Goal: Information Seeking & Learning: Learn about a topic

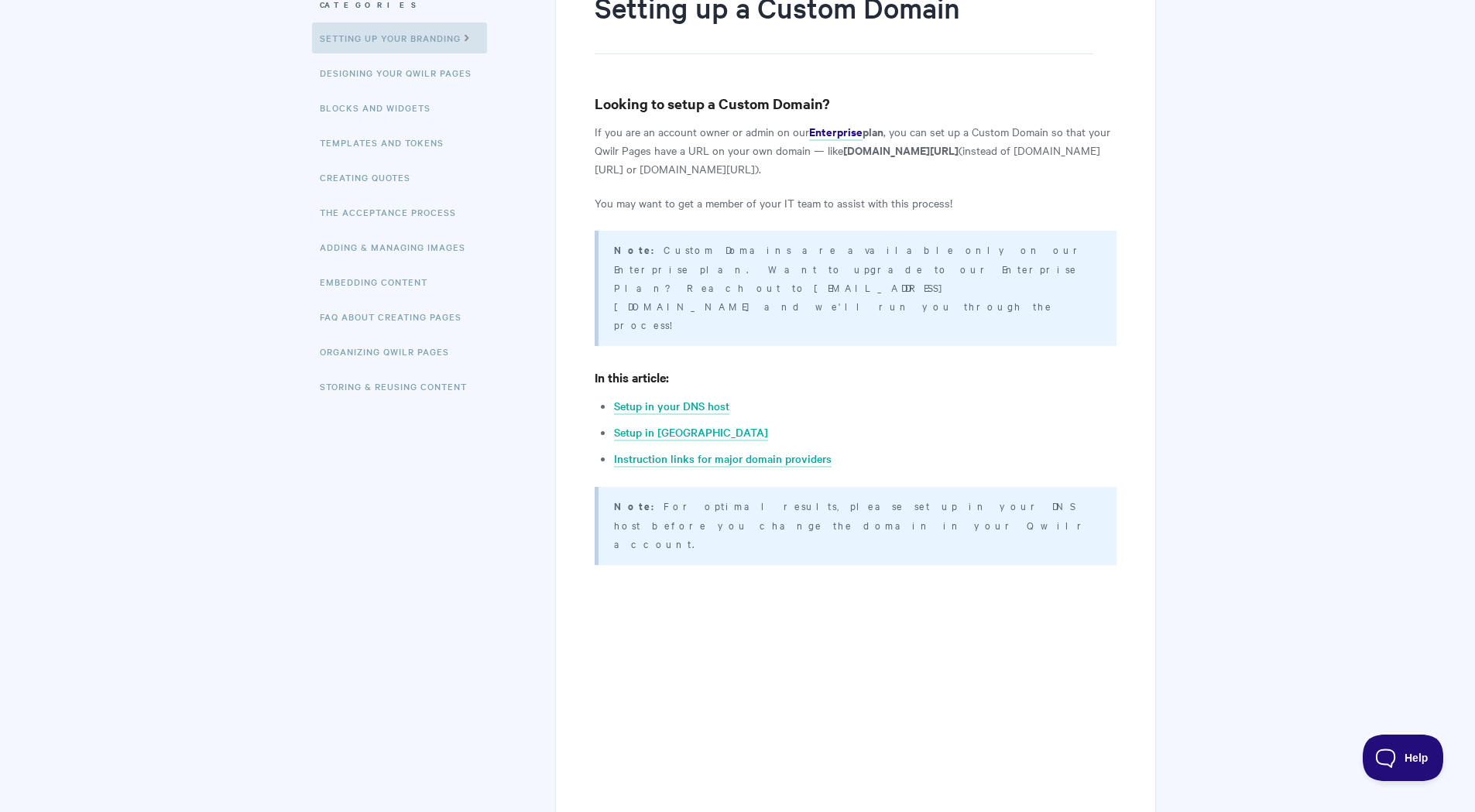
scroll to position [309, 0]
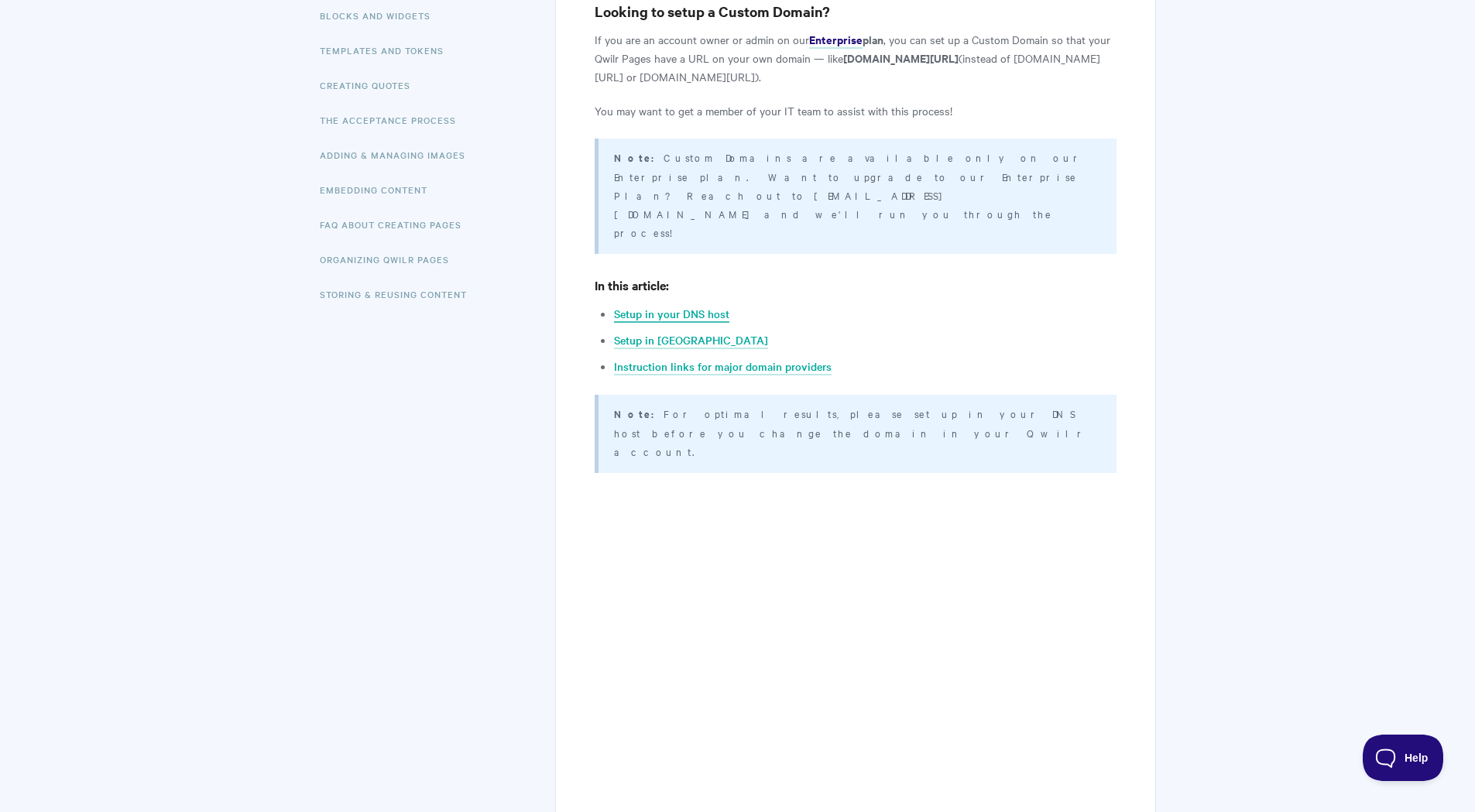
click at [696, 306] on link "Setup in your DNS host" at bounding box center [672, 314] width 115 height 17
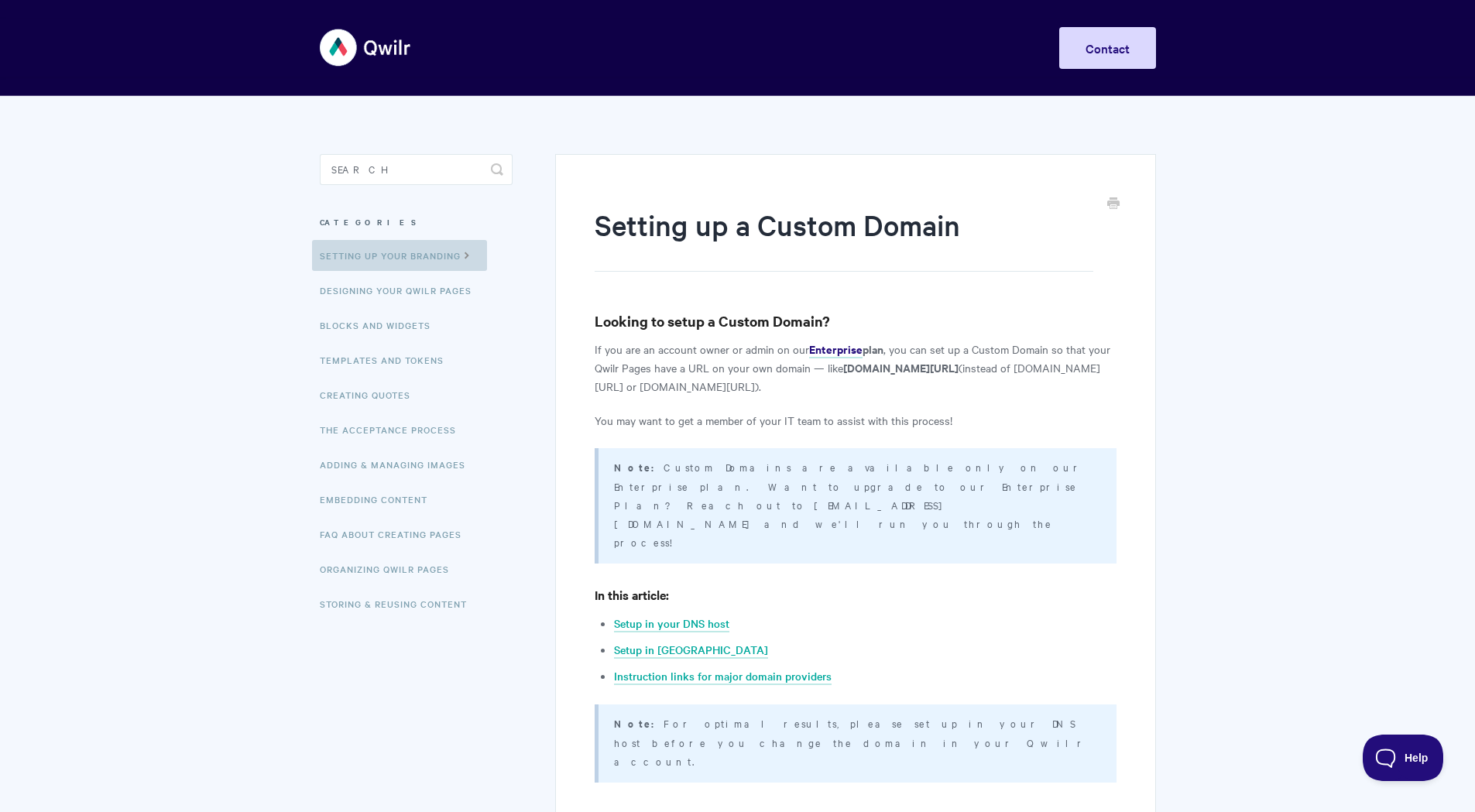
click at [362, 250] on link "Setting up your Branding" at bounding box center [400, 255] width 175 height 31
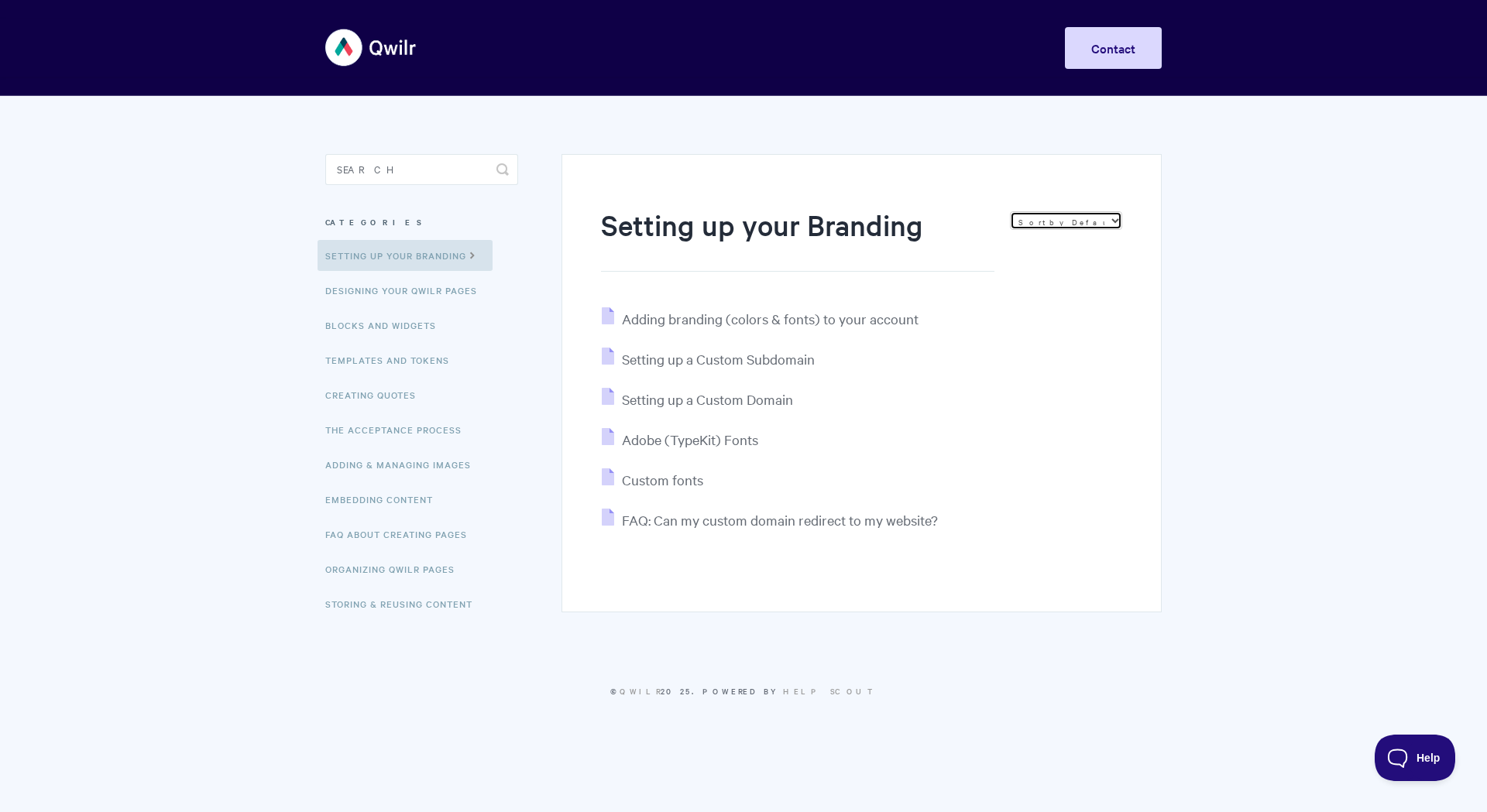
click at [1063, 221] on select "Sort by Default Sort A-Z Sort by Popularity Sort by Last Updated" at bounding box center [1065, 221] width 112 height 18
click at [1220, 311] on body "Toggle Navigation Home Getting Started Creating & Editing Pages Sharing & Analy…" at bounding box center [743, 369] width 1487 height 737
click at [425, 161] on input "Search" at bounding box center [421, 170] width 193 height 31
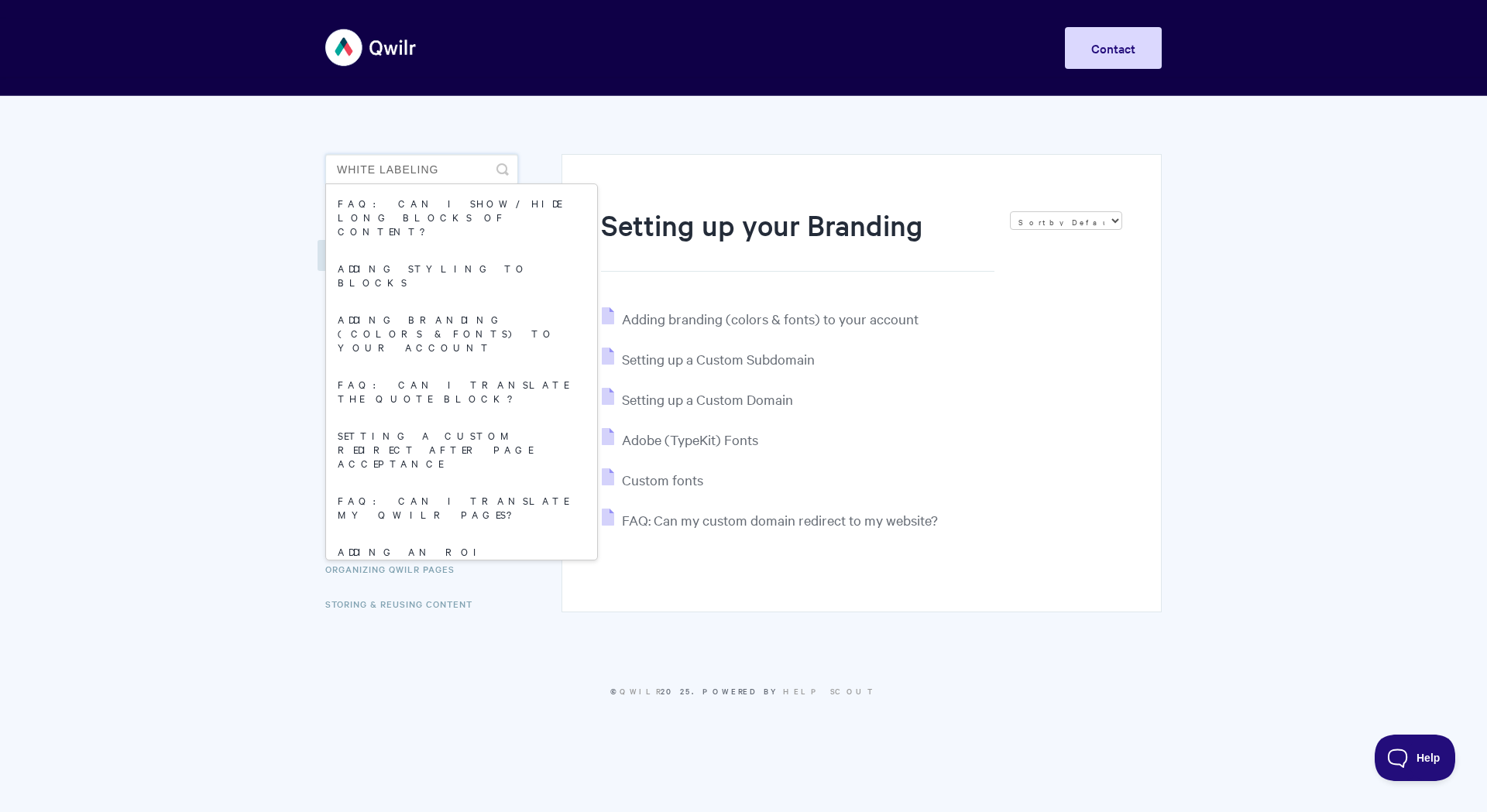
type input "white labeling"
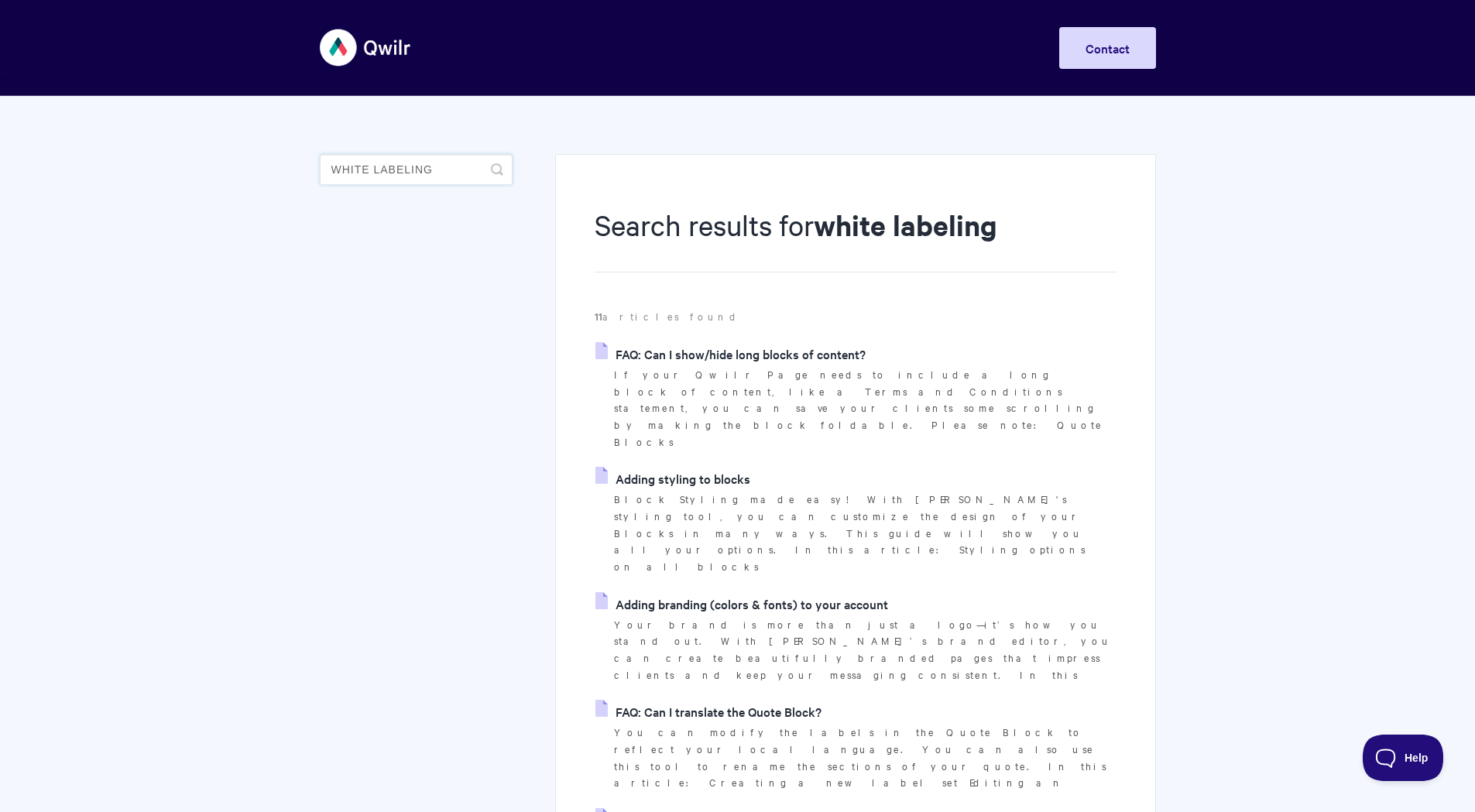
click at [391, 171] on input "white labeling" at bounding box center [415, 170] width 193 height 31
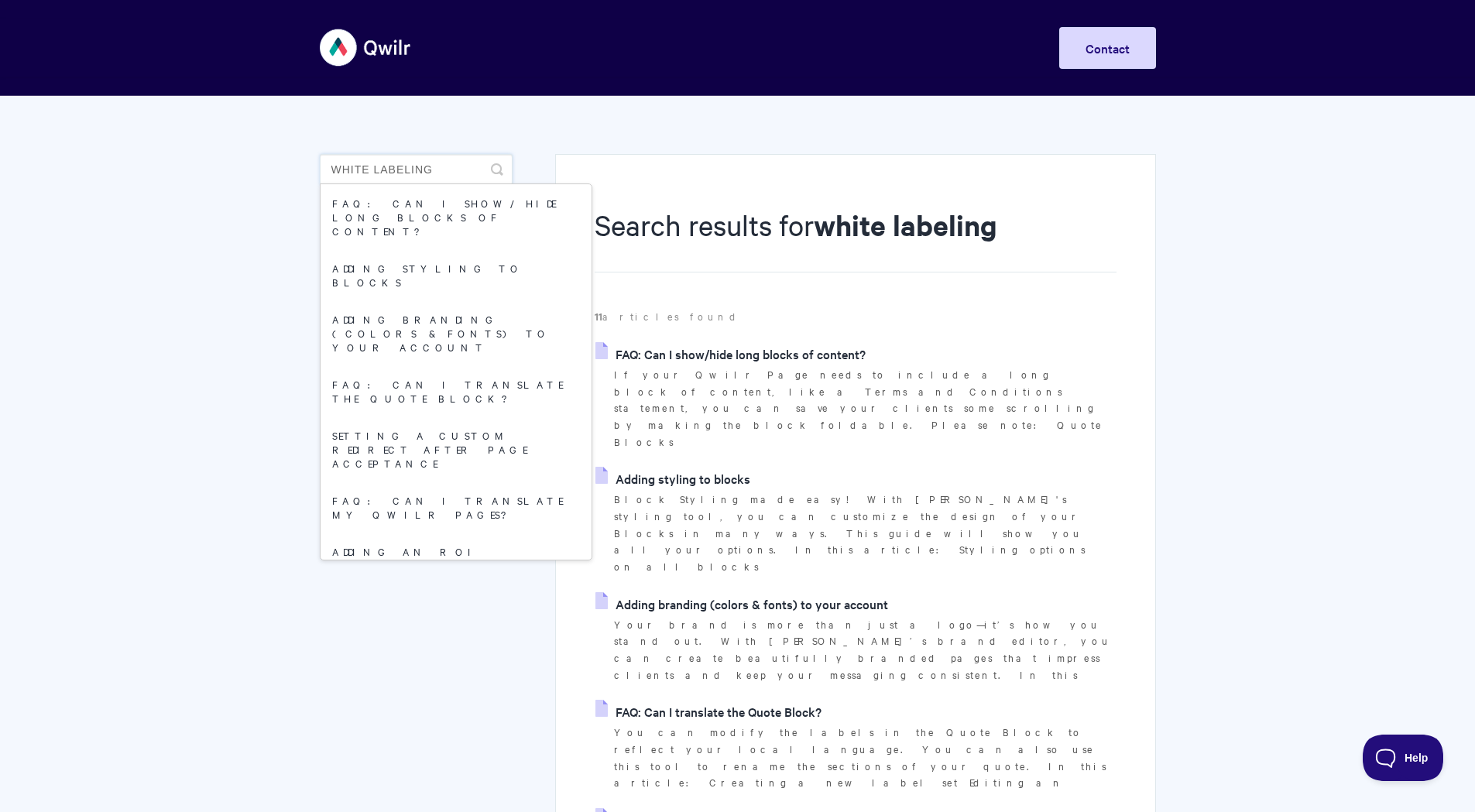
click at [391, 171] on input "white labeling" at bounding box center [415, 170] width 193 height 31
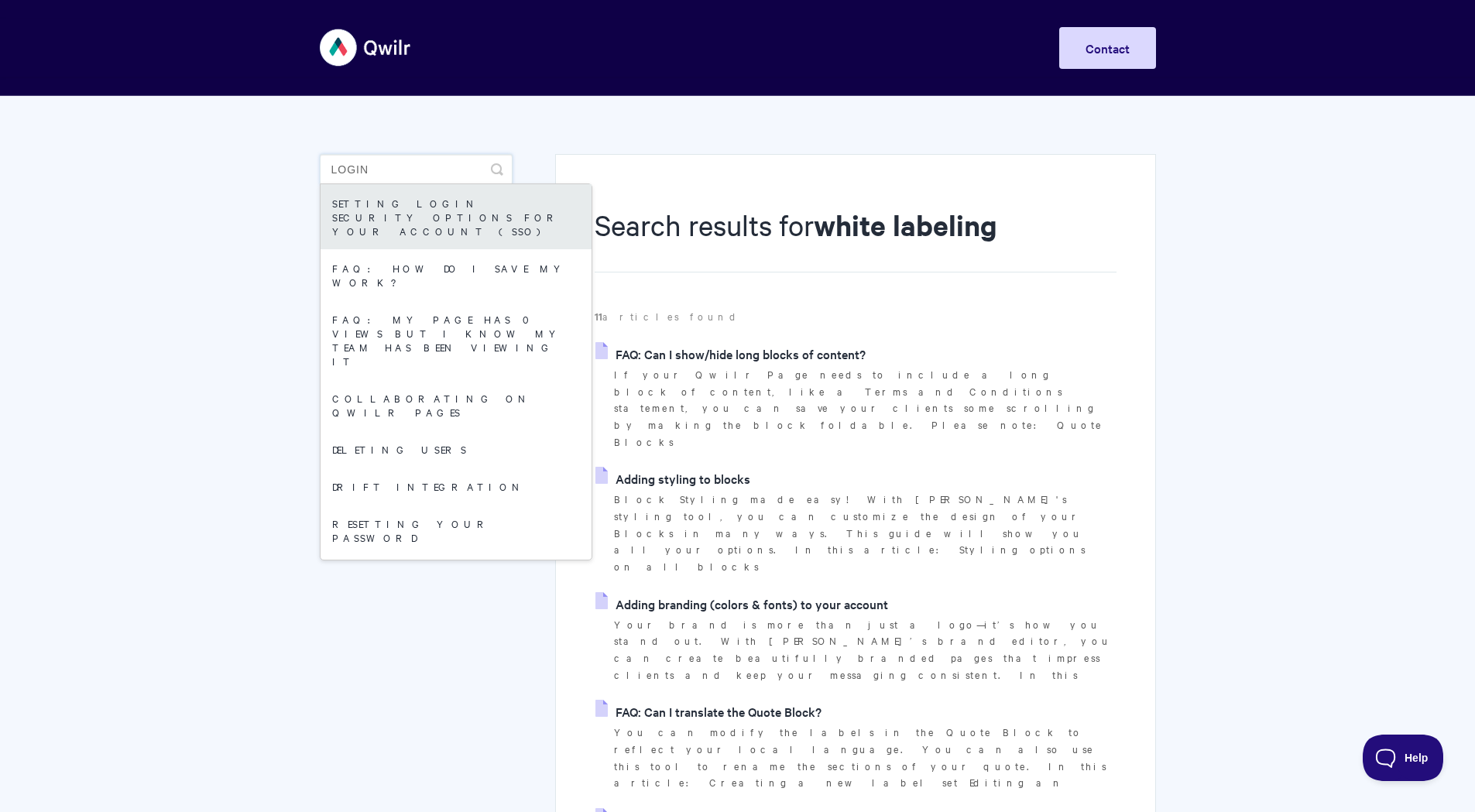
type input "login"
click at [382, 216] on link "Setting login security options for your Account (SSO)" at bounding box center [455, 216] width 271 height 65
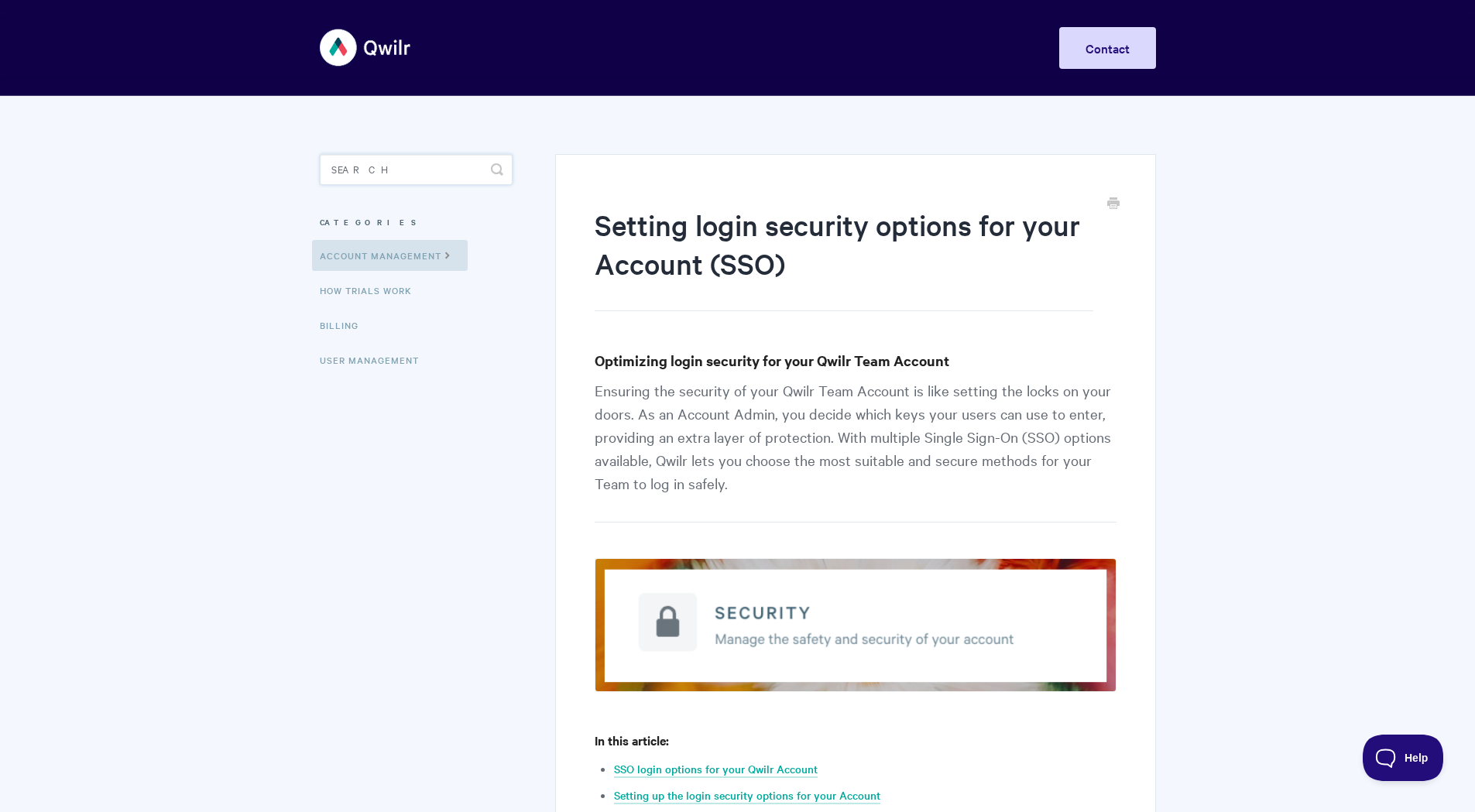
click at [429, 168] on input "Search" at bounding box center [415, 170] width 193 height 31
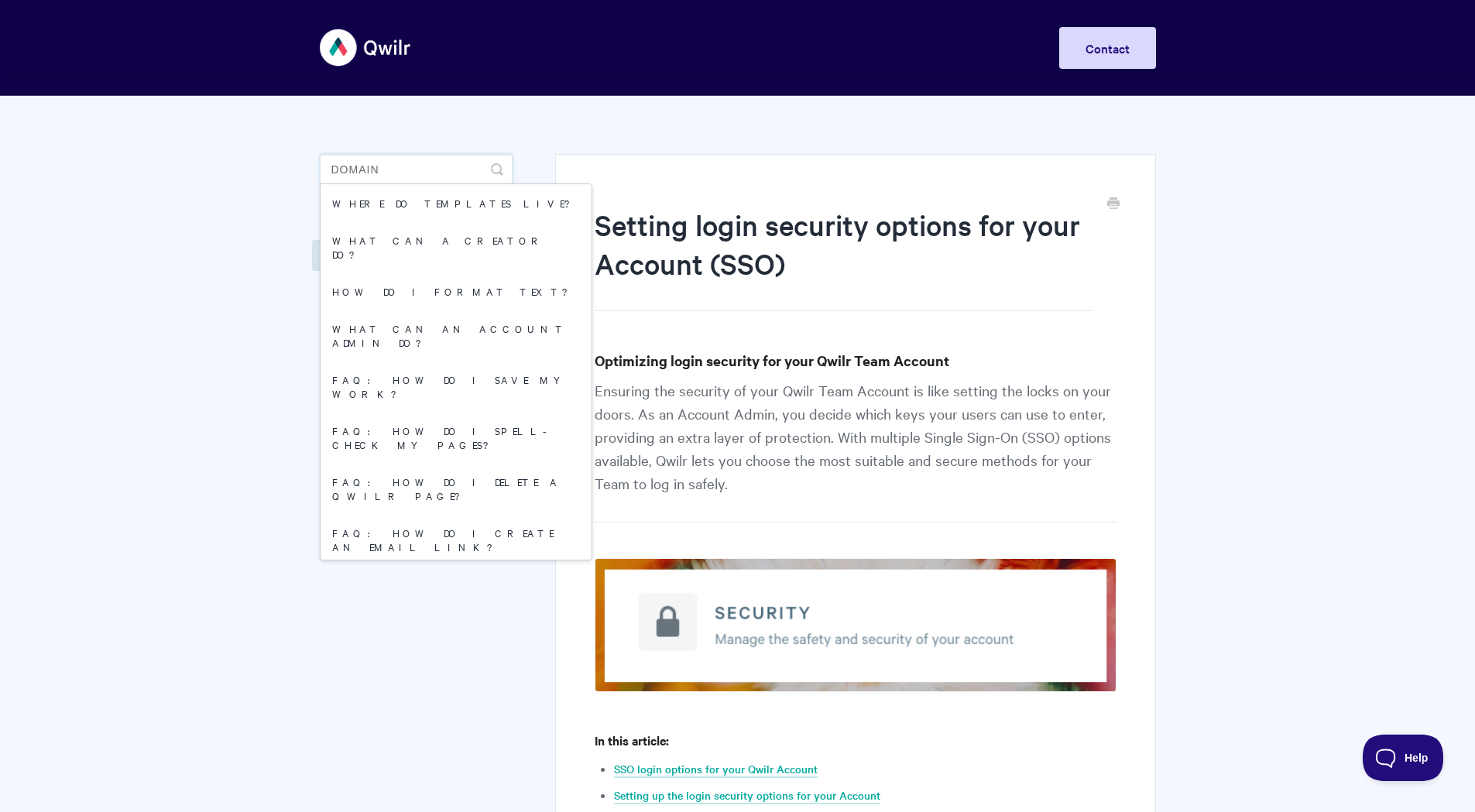
type input "domain"
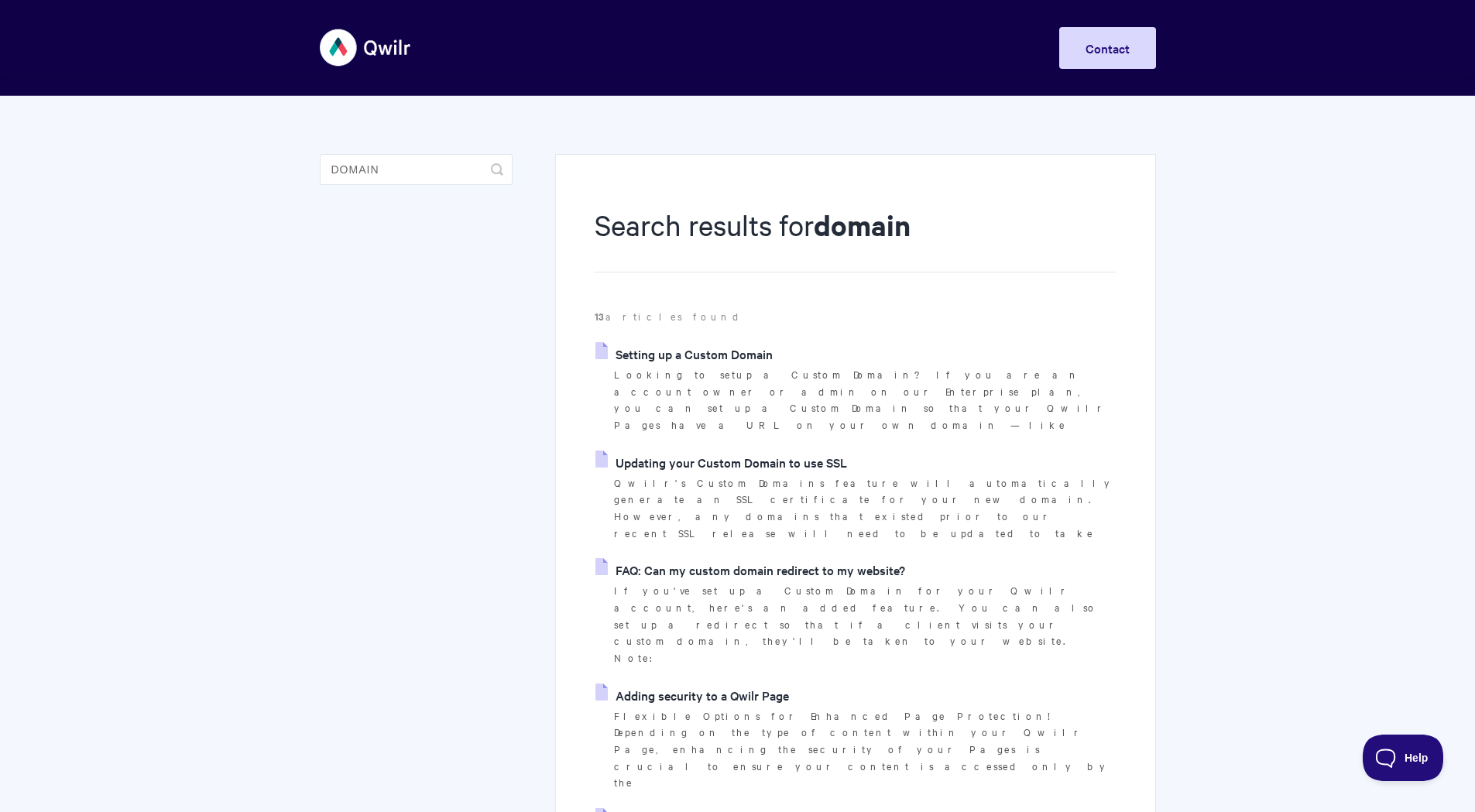
click at [723, 451] on link "Updating your Custom Domain to use SSL" at bounding box center [721, 462] width 252 height 23
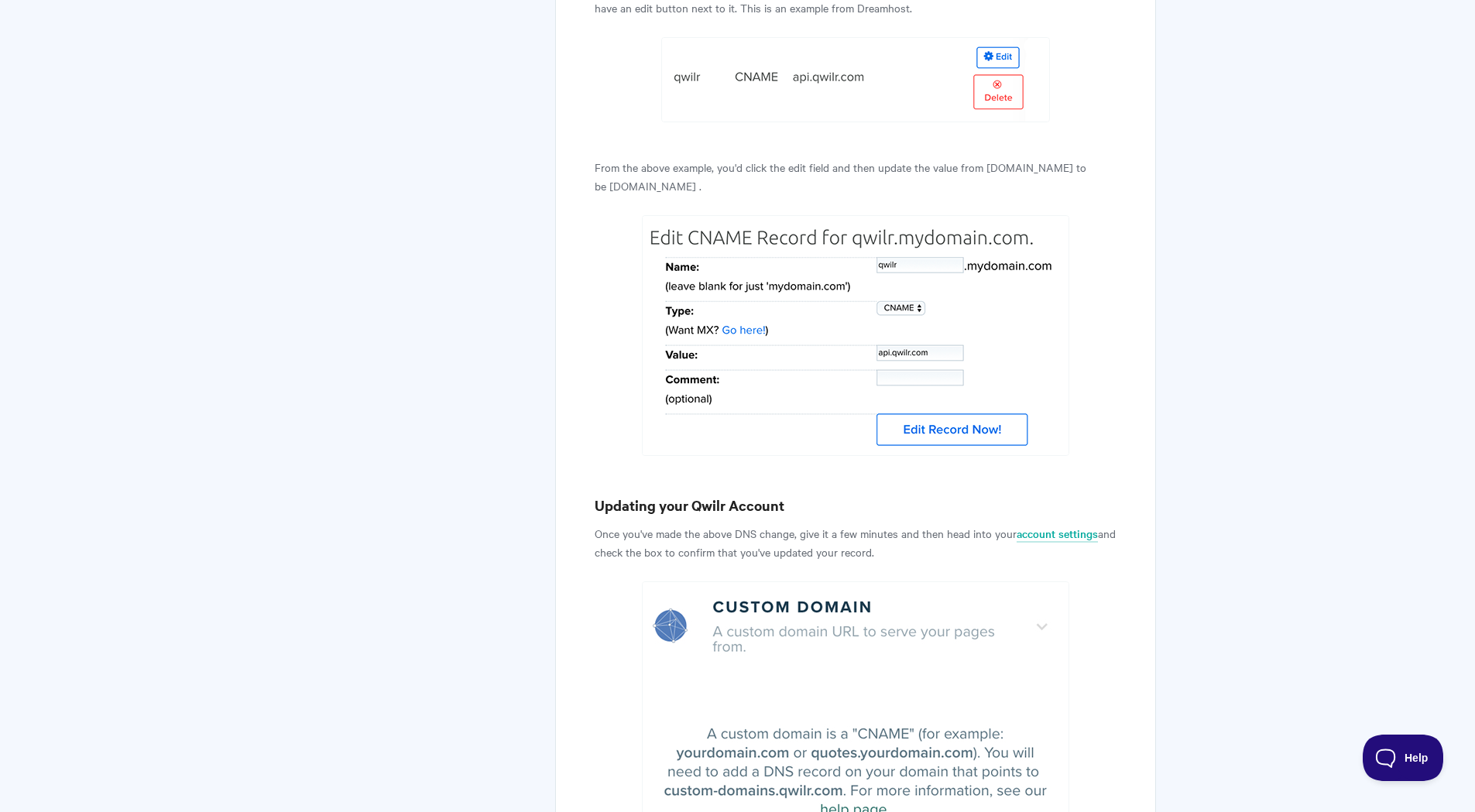
scroll to position [78, 0]
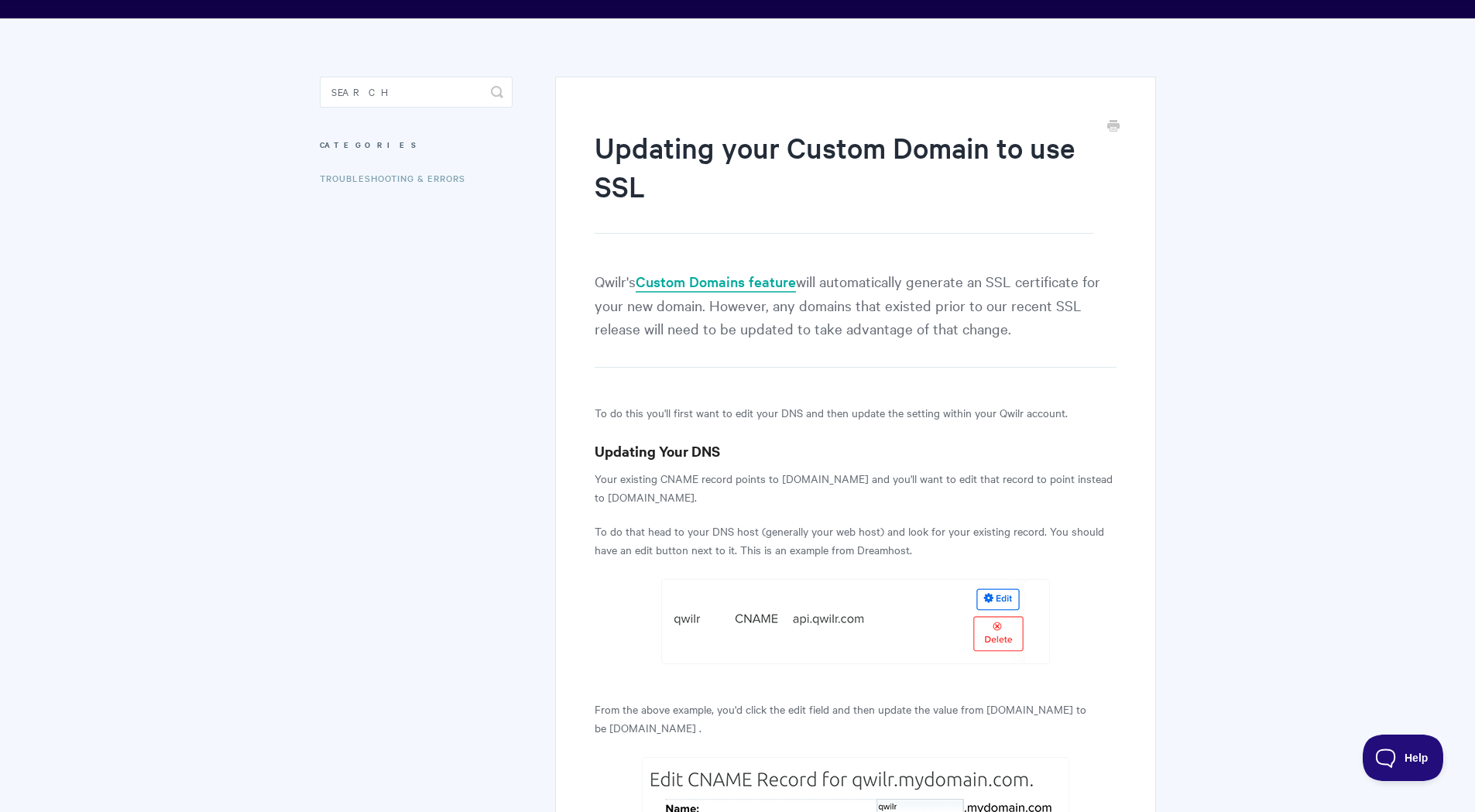
click at [718, 283] on link "Custom Domains feature" at bounding box center [716, 282] width 161 height 21
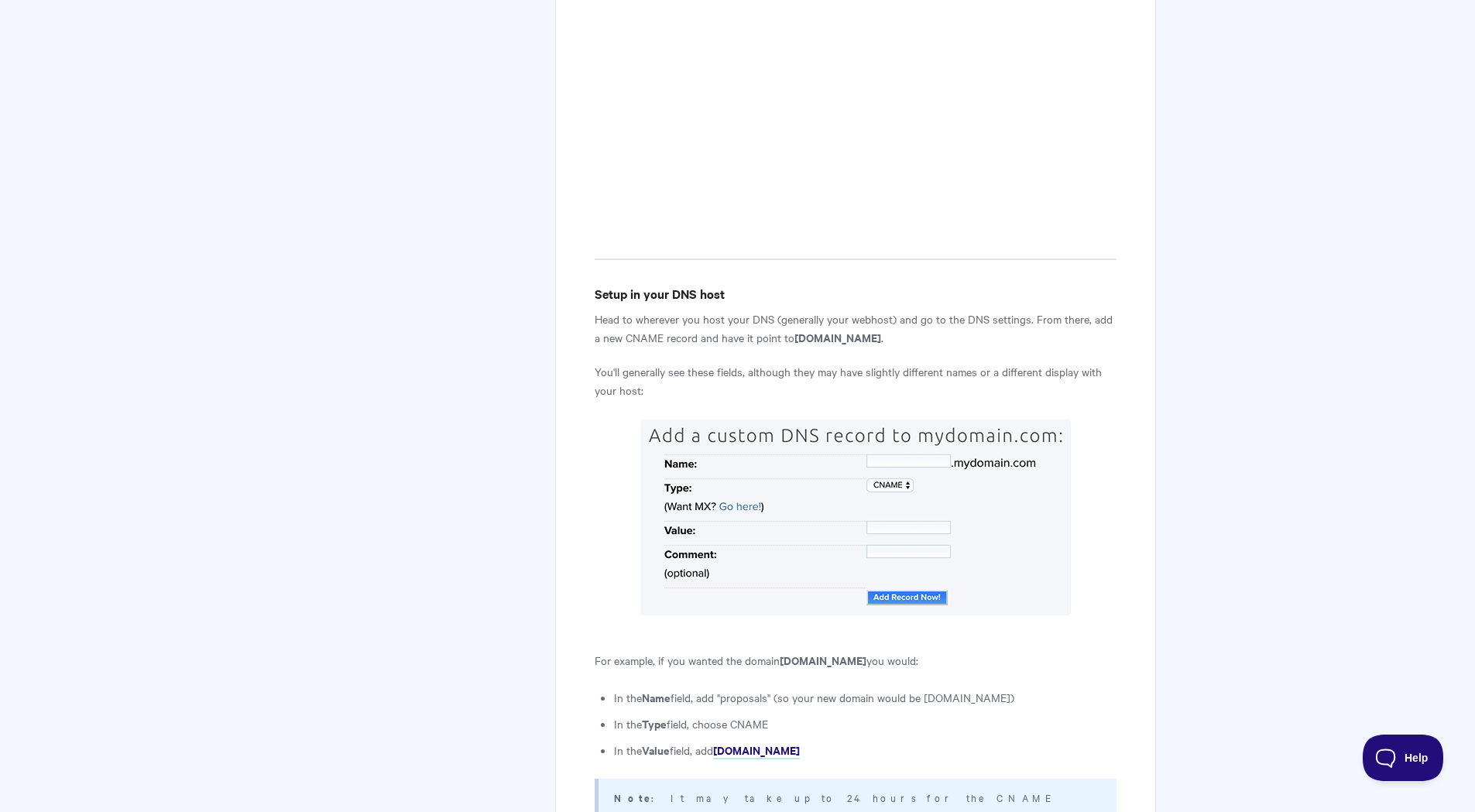
scroll to position [851, 0]
